Goal: Task Accomplishment & Management: Manage account settings

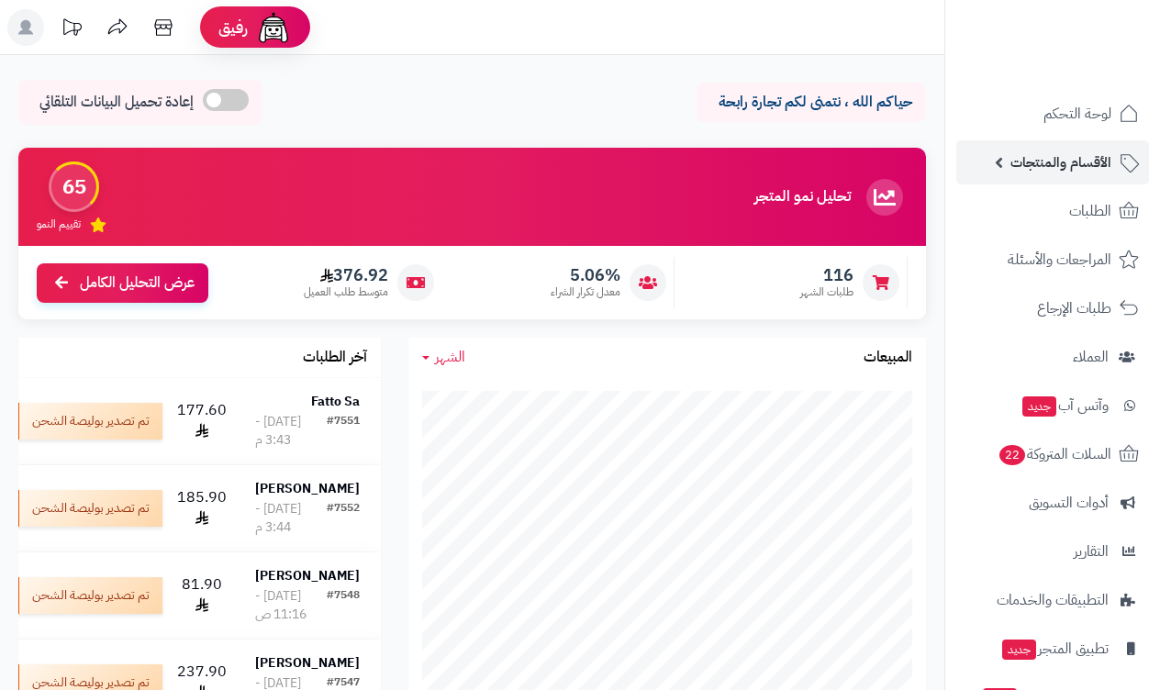
click at [1075, 166] on span "الأقسام والمنتجات" at bounding box center [1060, 163] width 101 height 26
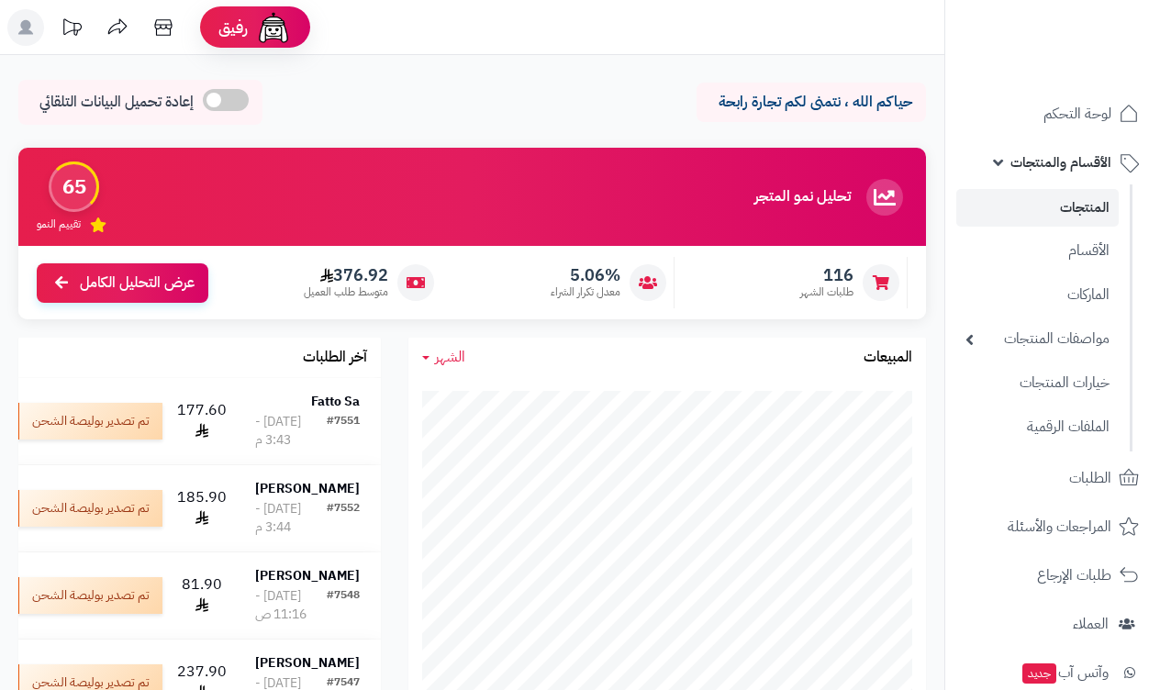
click at [1087, 198] on link "المنتجات" at bounding box center [1037, 208] width 162 height 38
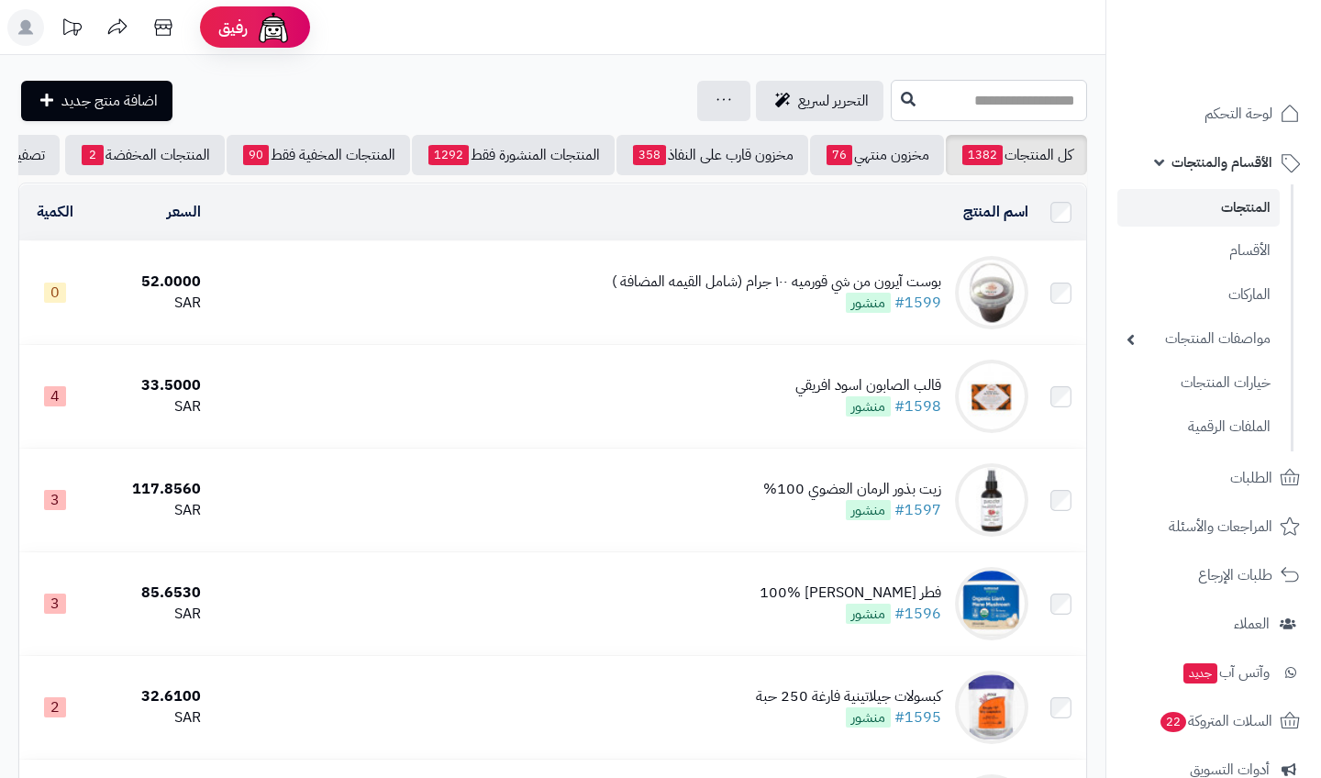
click at [996, 114] on input "text" at bounding box center [989, 100] width 196 height 41
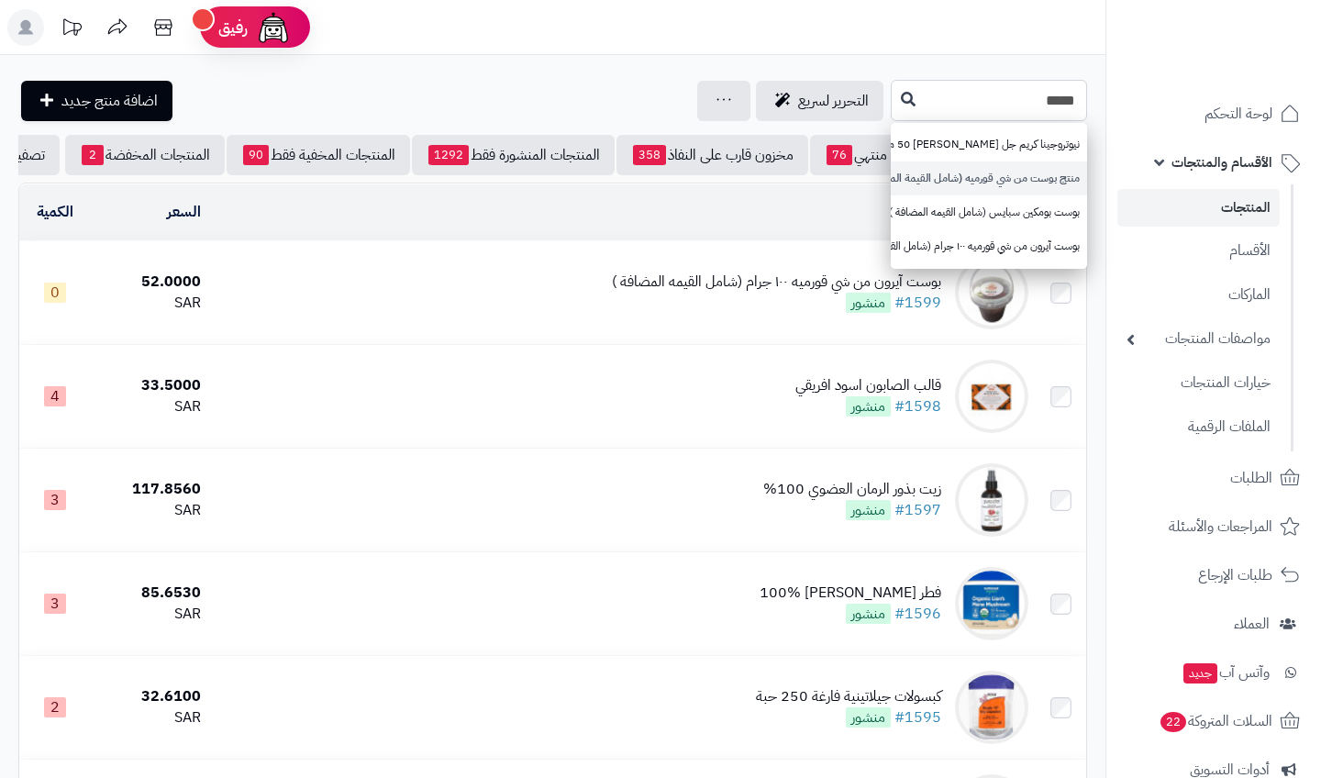
type input "****"
click at [1001, 173] on link "منتج بوست من شي قورميه (شامل القيمة المضافة)" at bounding box center [989, 179] width 196 height 34
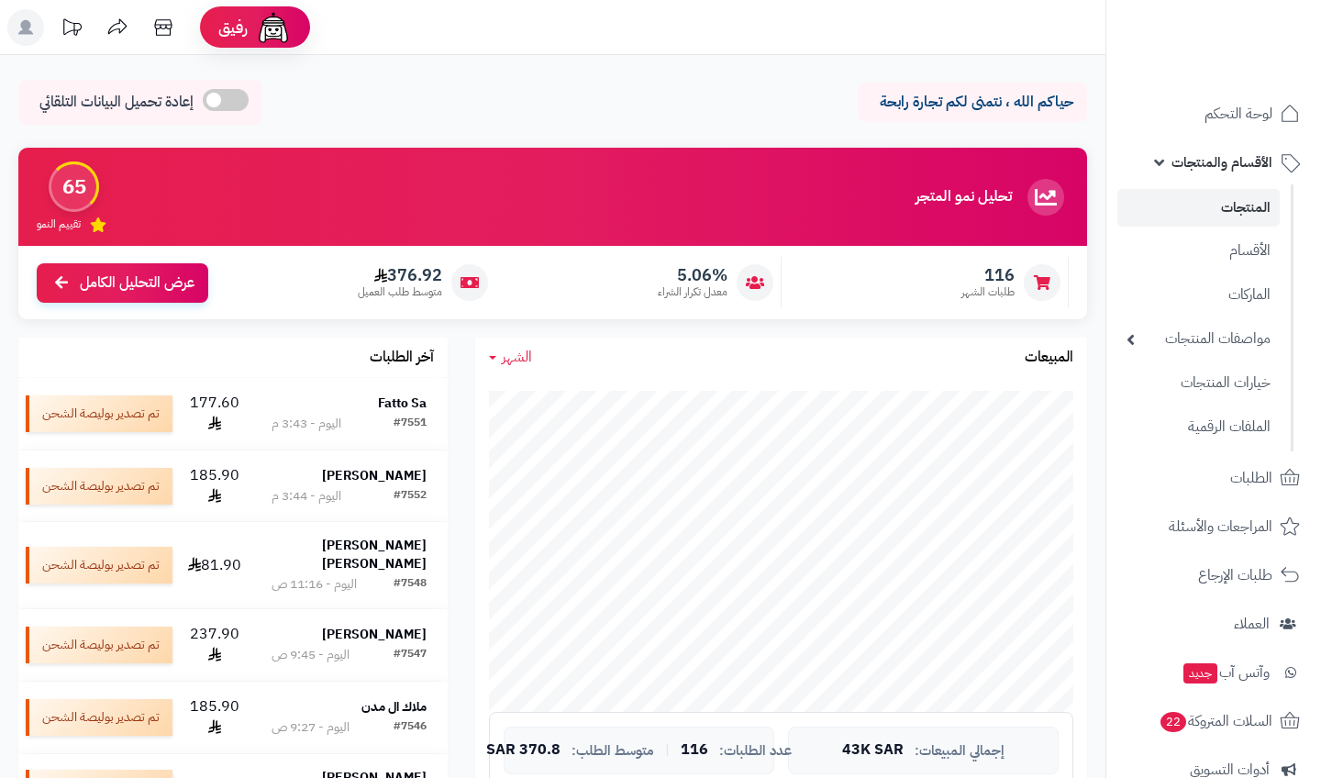
click at [1198, 162] on span "الأقسام والمنتجات" at bounding box center [1222, 163] width 101 height 26
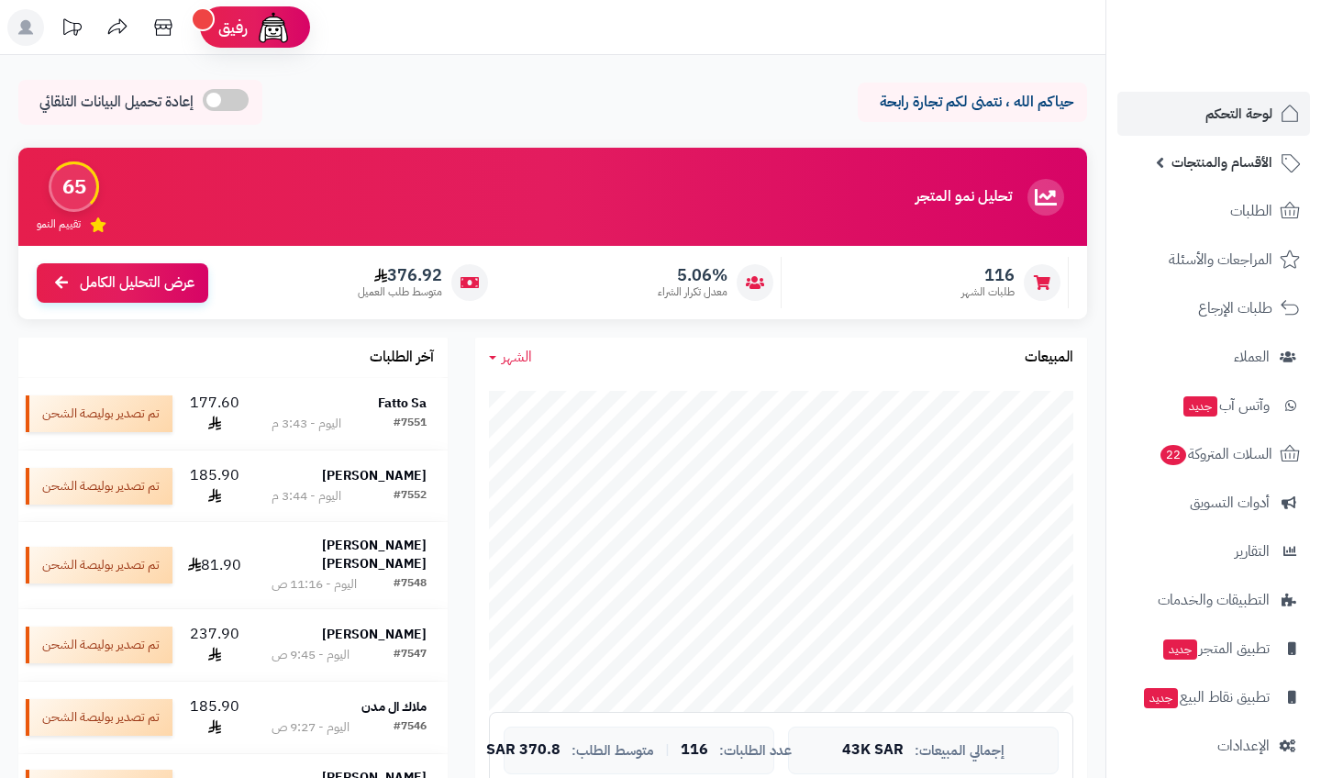
click at [1235, 115] on span "لوحة التحكم" at bounding box center [1239, 114] width 67 height 26
click at [1226, 224] on link "الطلبات" at bounding box center [1214, 211] width 193 height 44
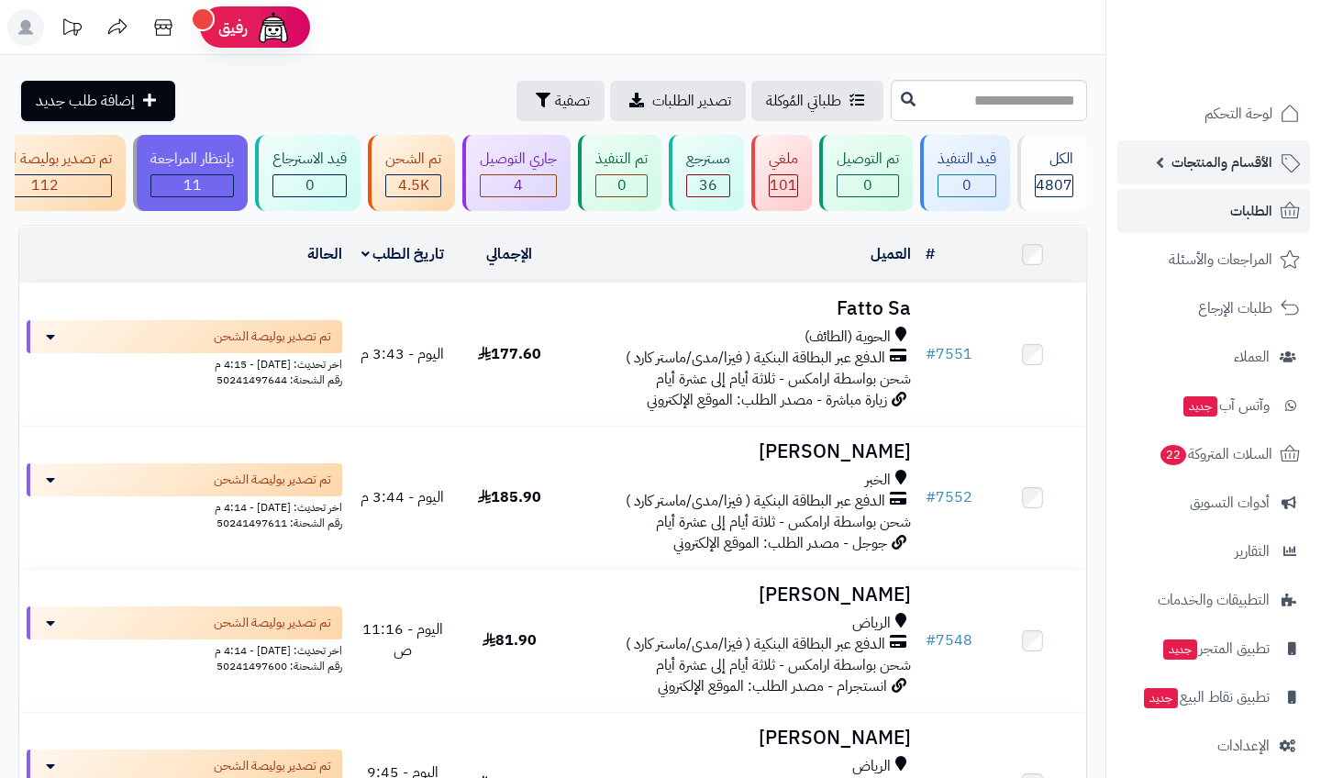
click at [1227, 175] on link "الأقسام والمنتجات" at bounding box center [1214, 162] width 193 height 44
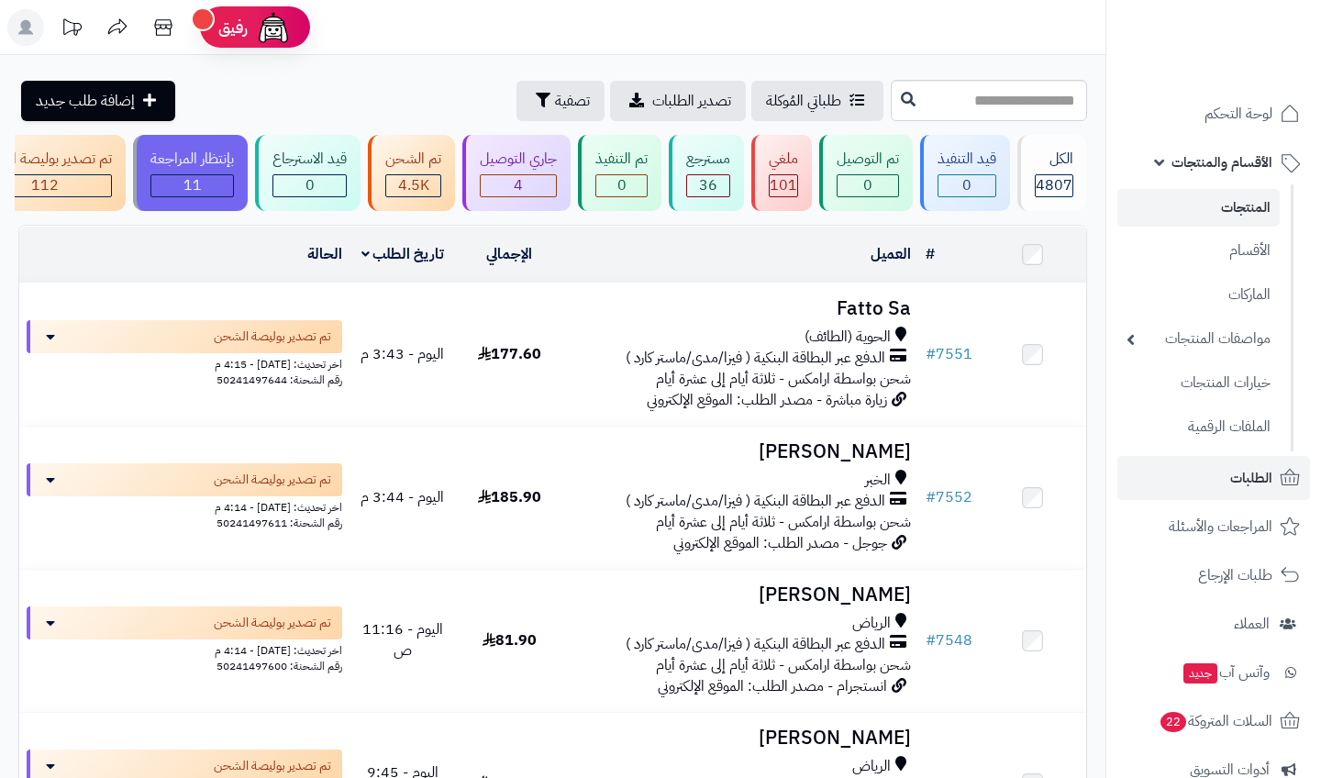
click at [1237, 206] on link "المنتجات" at bounding box center [1199, 208] width 162 height 38
